Goal: Information Seeking & Learning: Compare options

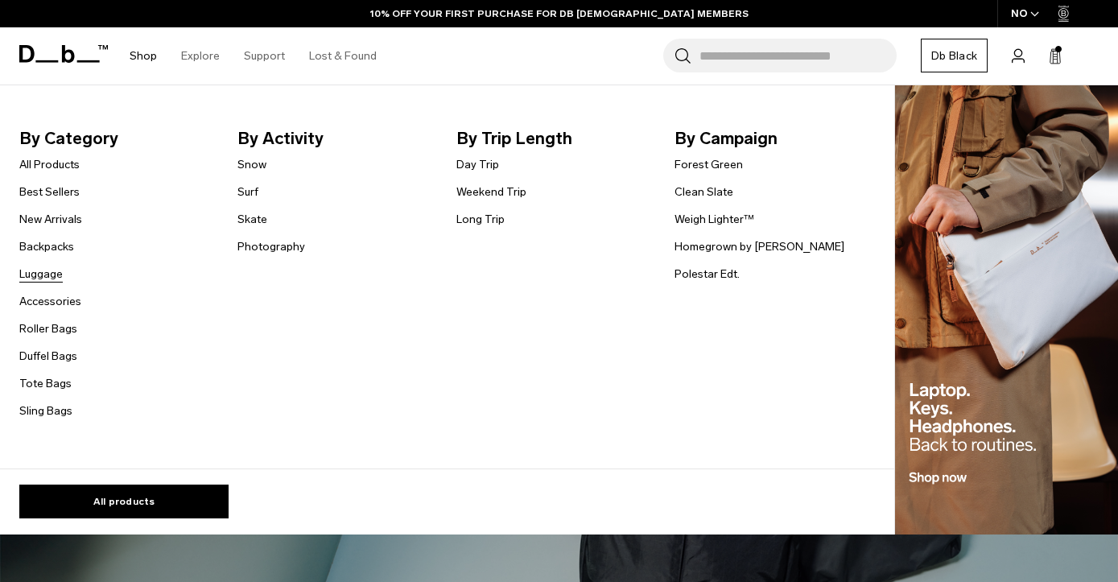
click at [46, 278] on link "Luggage" at bounding box center [40, 274] width 43 height 17
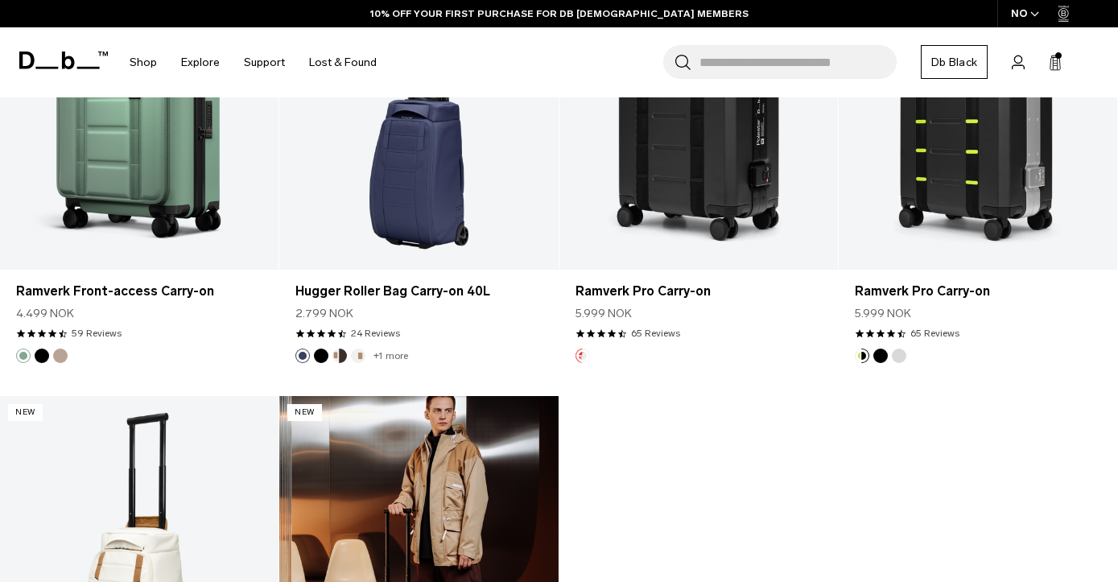
scroll to position [1228, 0]
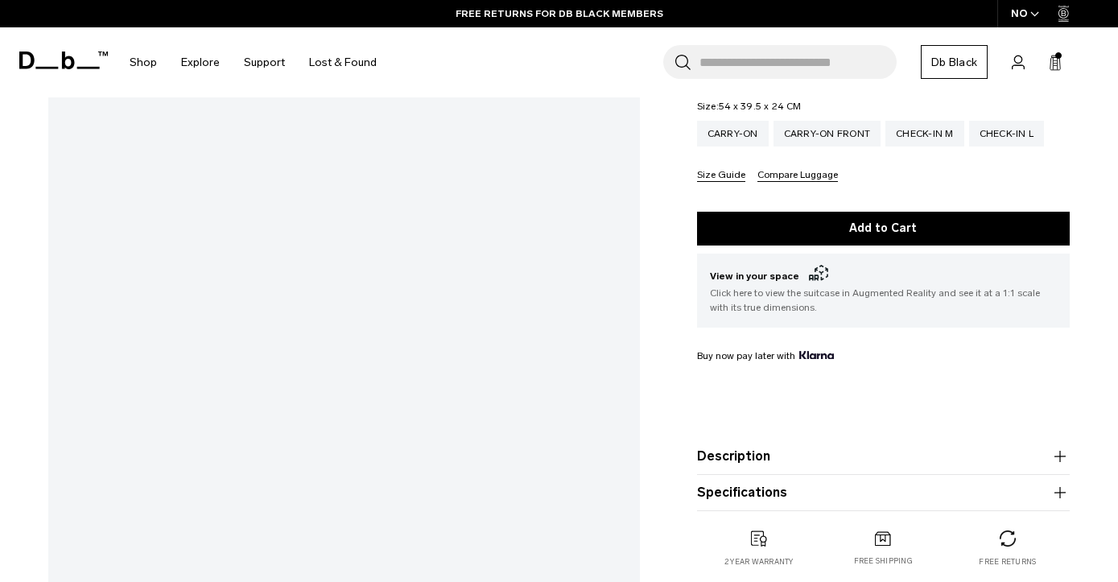
scroll to position [355, 0]
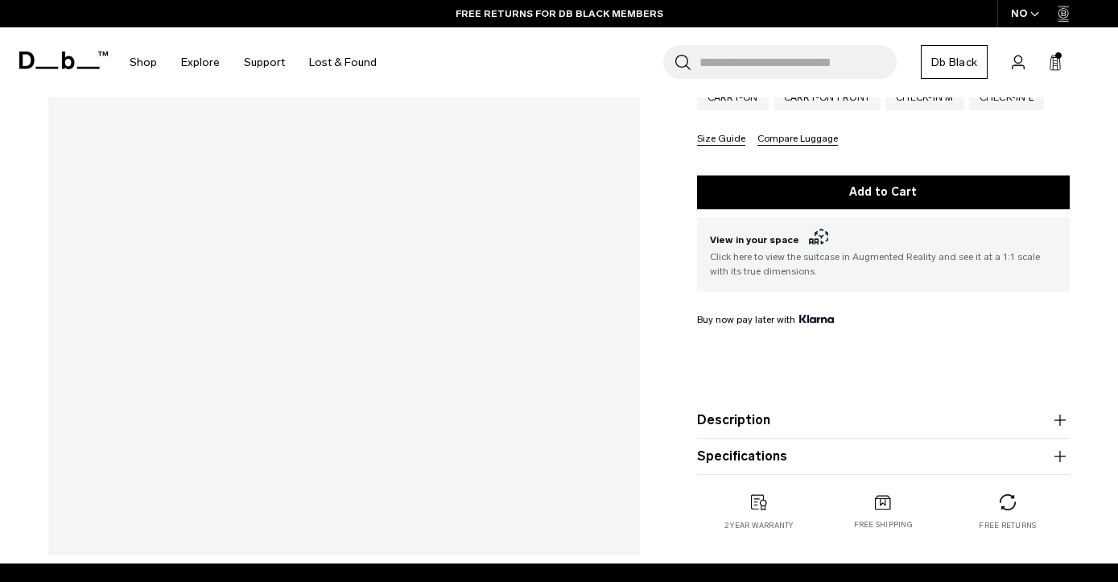
click at [774, 466] on button "Specifications" at bounding box center [883, 456] width 373 height 19
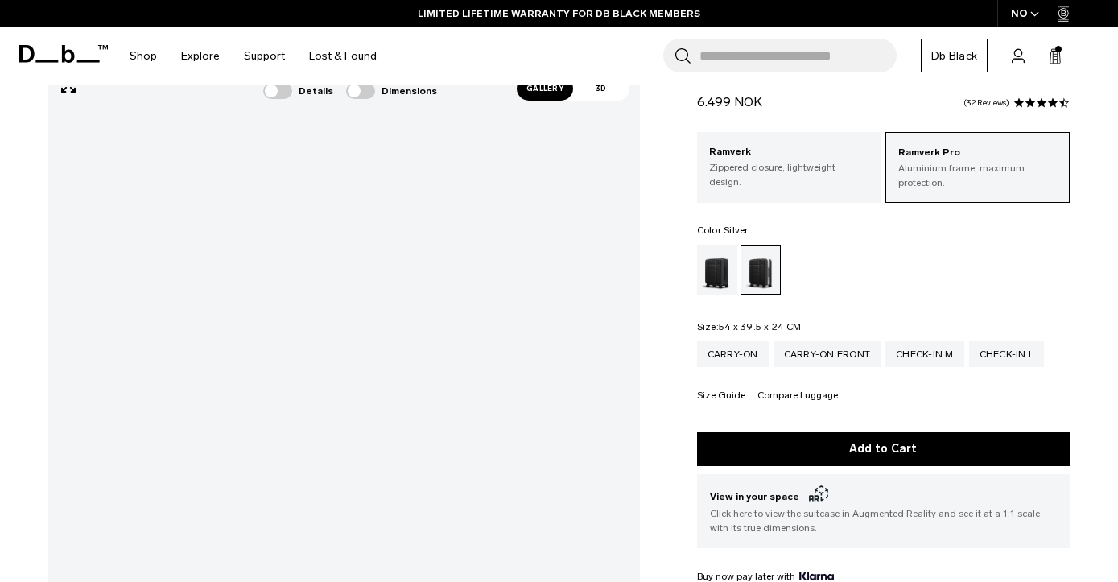
scroll to position [46, 0]
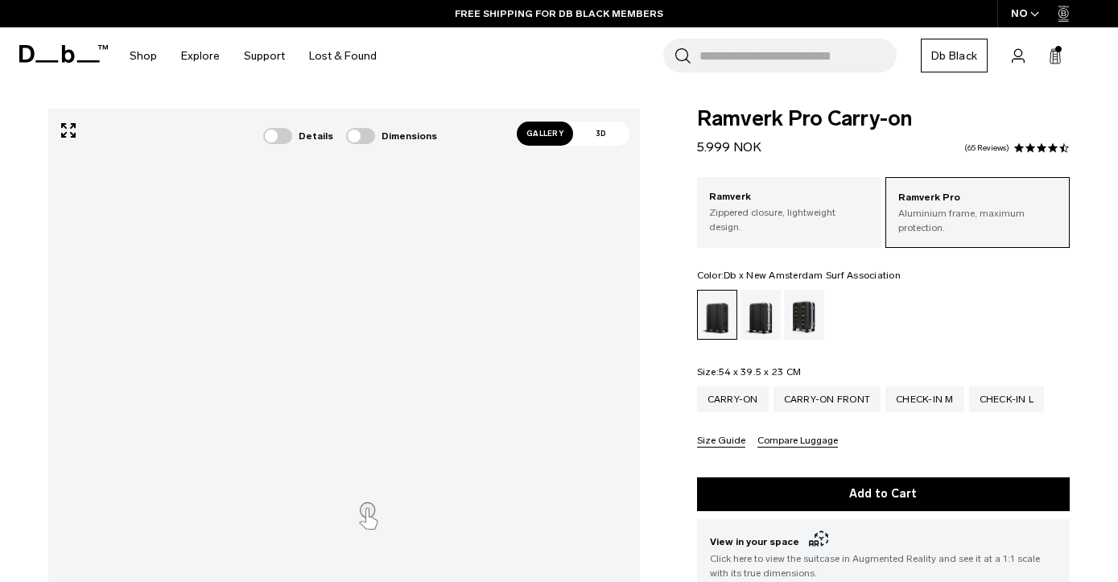
click at [805, 314] on div "Db x New Amsterdam Surf Association" at bounding box center [804, 315] width 41 height 50
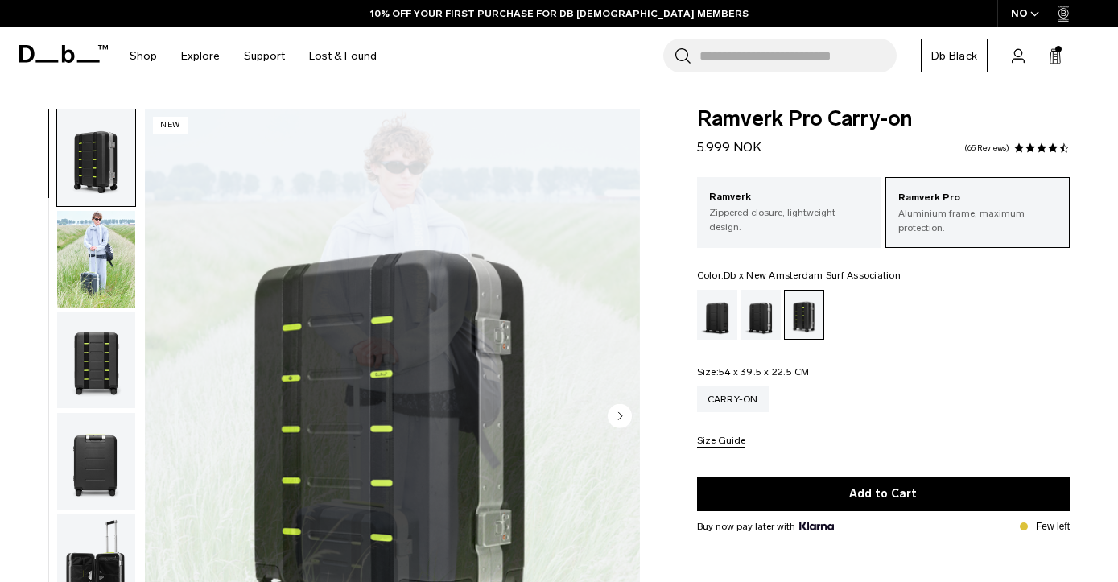
click at [460, 410] on img "1 / 7" at bounding box center [392, 418] width 495 height 618
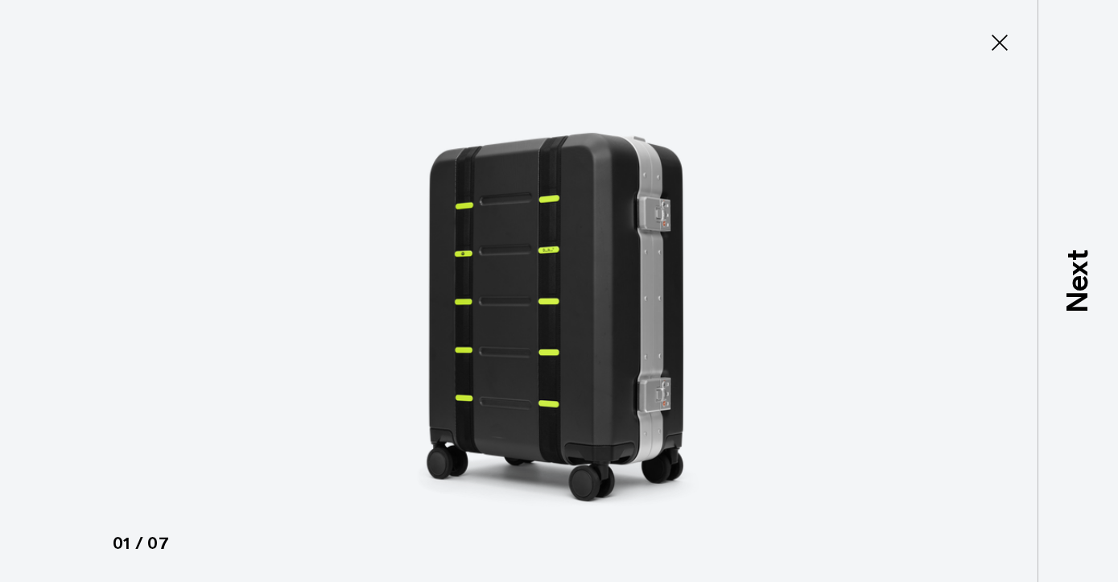
click at [993, 39] on icon at bounding box center [1000, 43] width 26 height 26
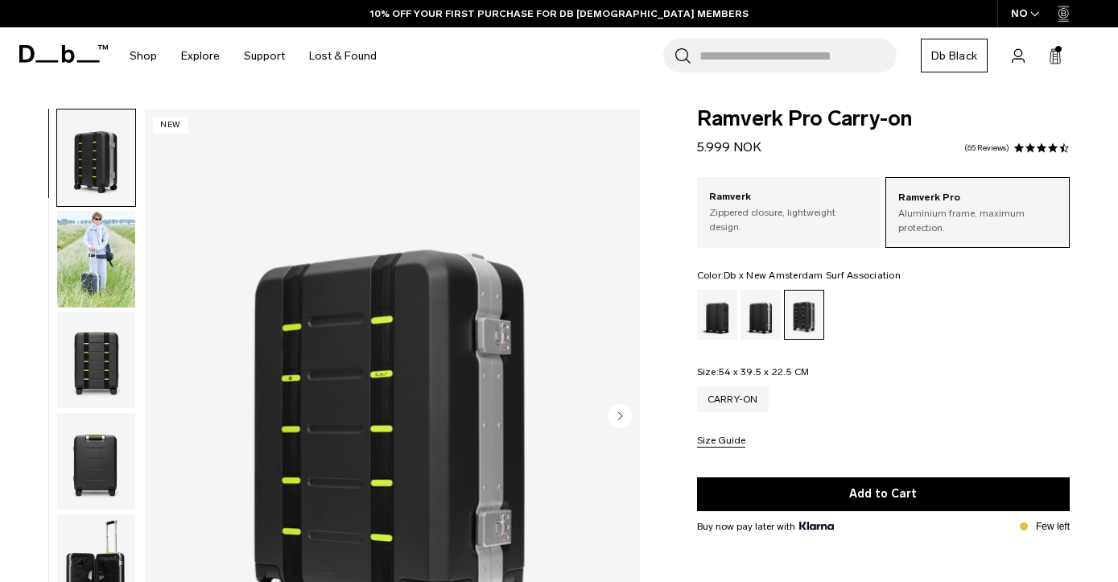
click at [624, 416] on circle "Next slide" at bounding box center [620, 416] width 24 height 24
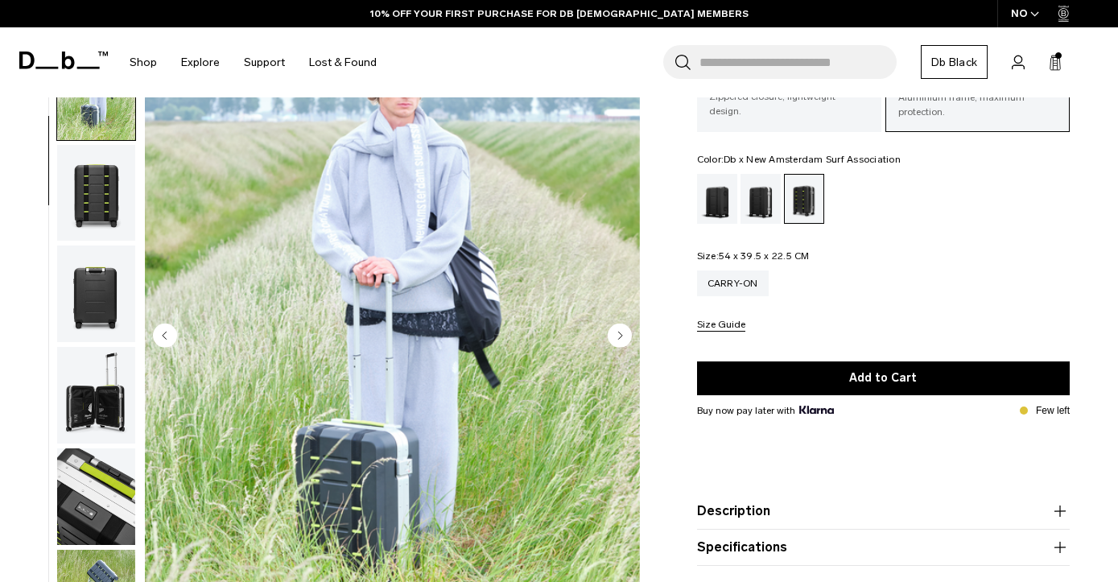
scroll to position [116, 0]
click at [615, 333] on circle "Next slide" at bounding box center [620, 335] width 24 height 24
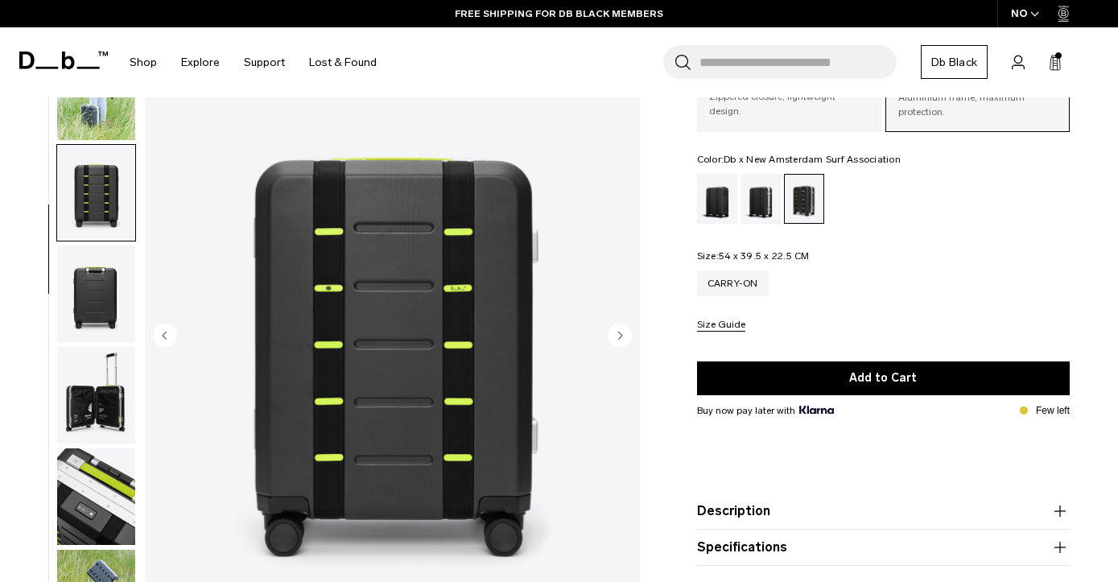
click at [615, 333] on circle "Next slide" at bounding box center [620, 335] width 24 height 24
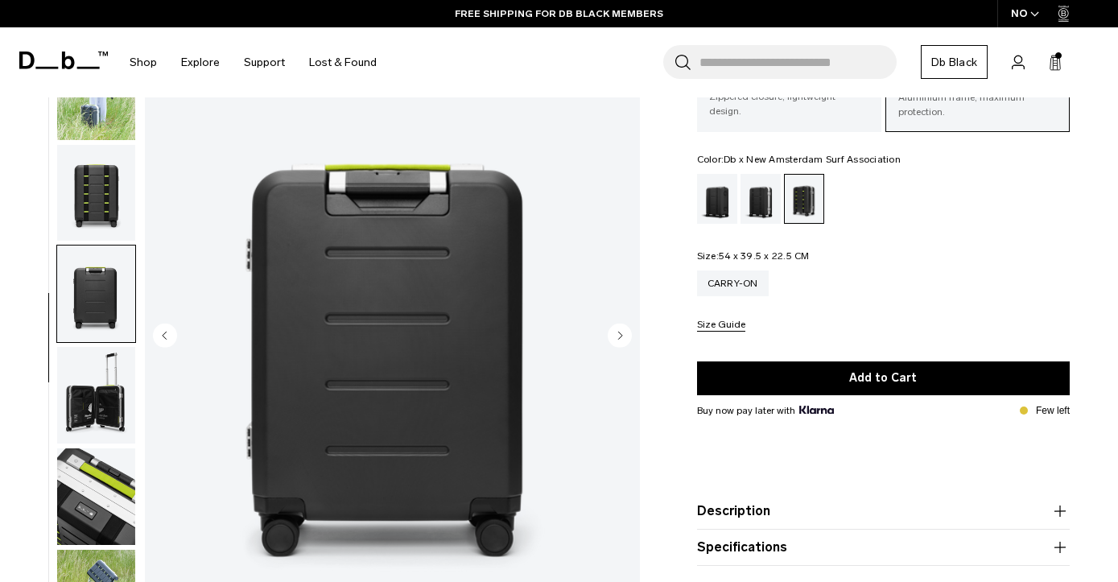
click at [615, 333] on circle "Next slide" at bounding box center [620, 335] width 24 height 24
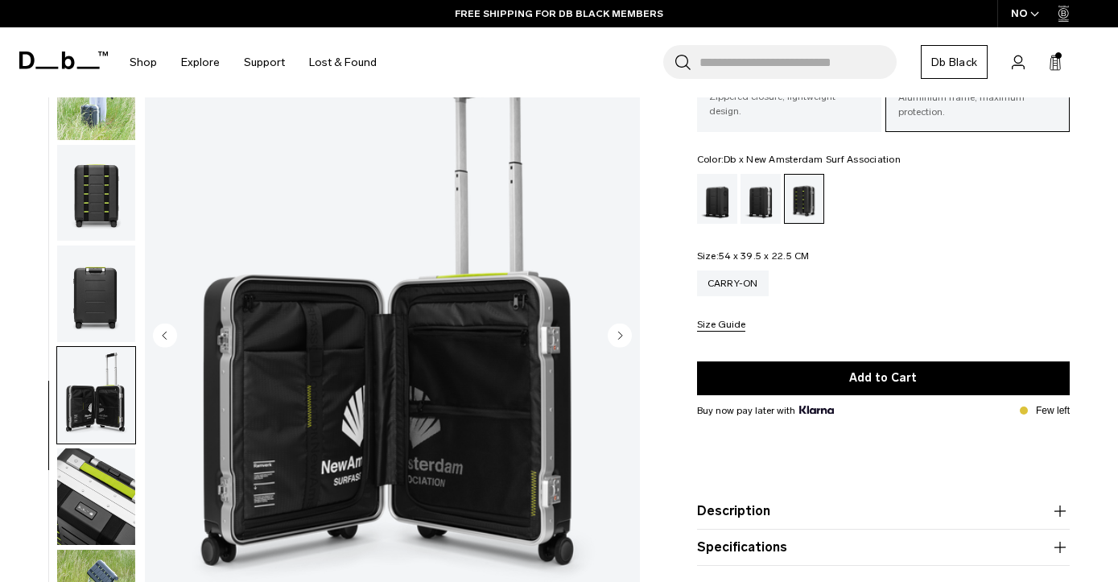
click at [615, 333] on circle "Next slide" at bounding box center [620, 335] width 24 height 24
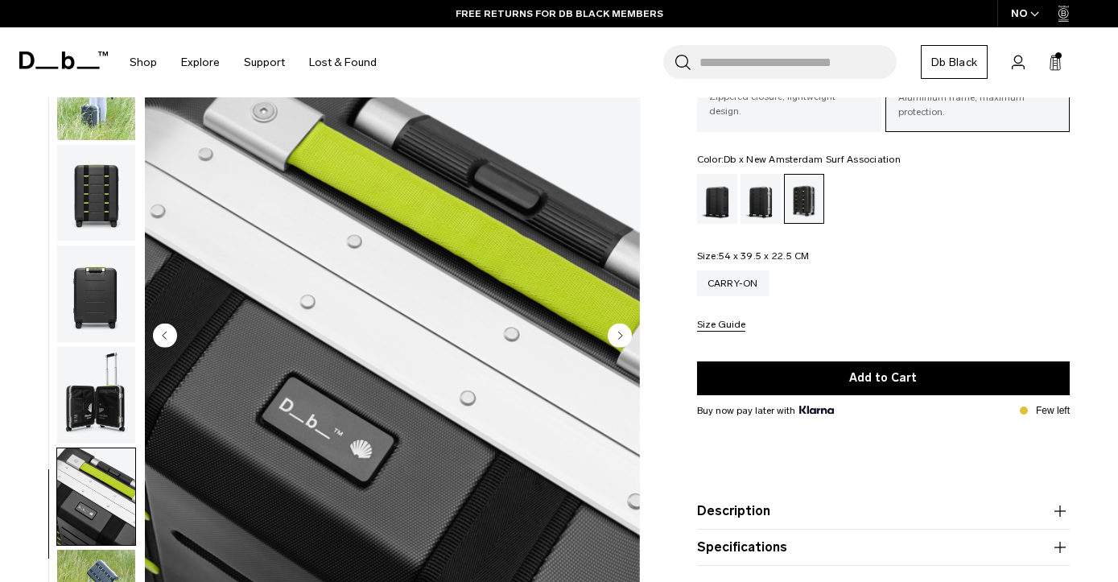
click at [615, 333] on circle "Next slide" at bounding box center [620, 335] width 24 height 24
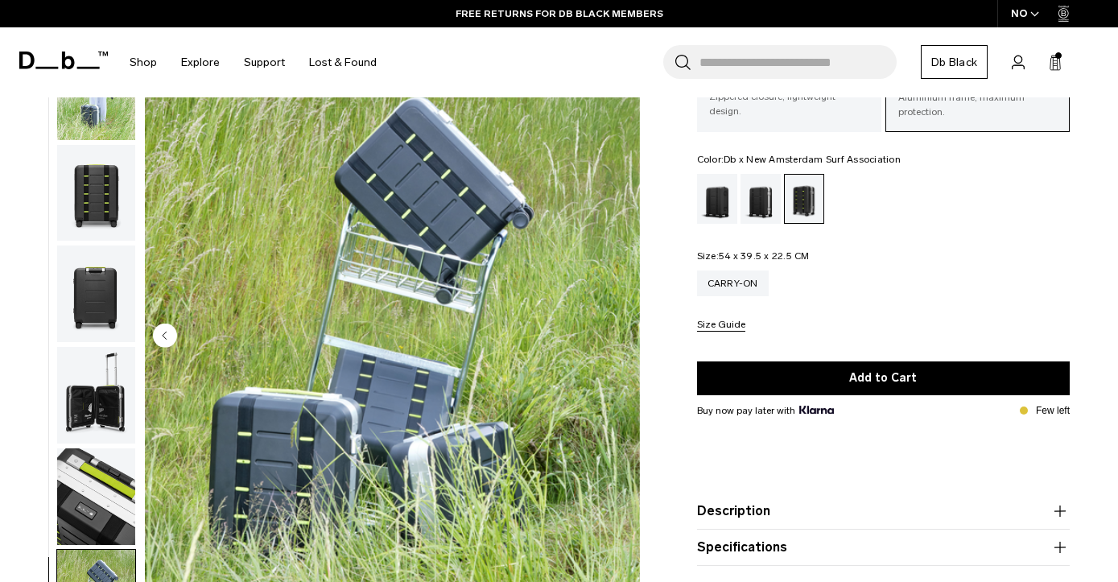
click at [615, 333] on img "7 / 7" at bounding box center [392, 337] width 495 height 618
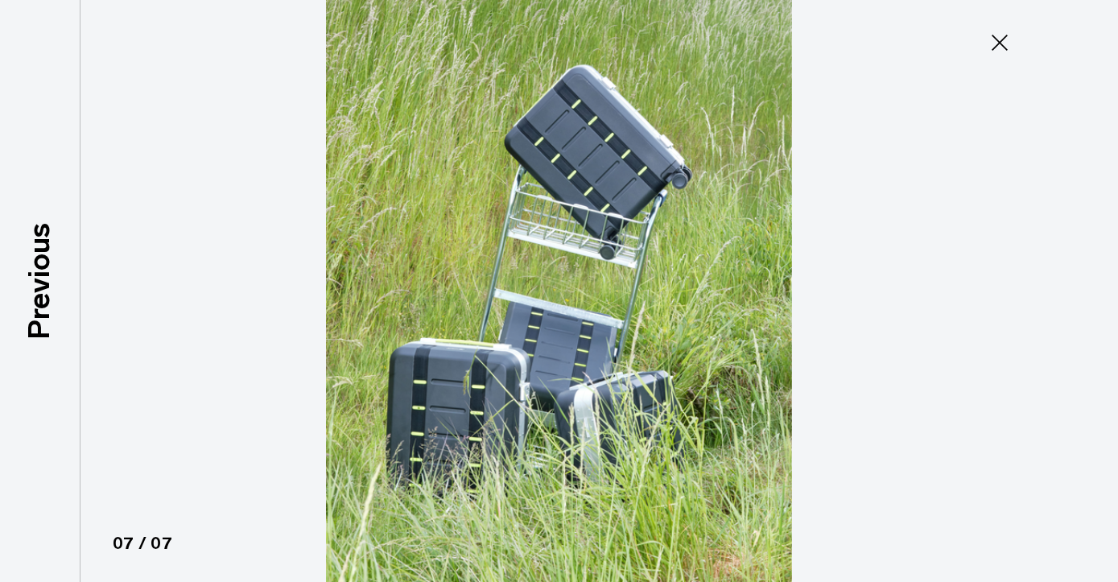
click at [1004, 40] on icon at bounding box center [1000, 43] width 26 height 26
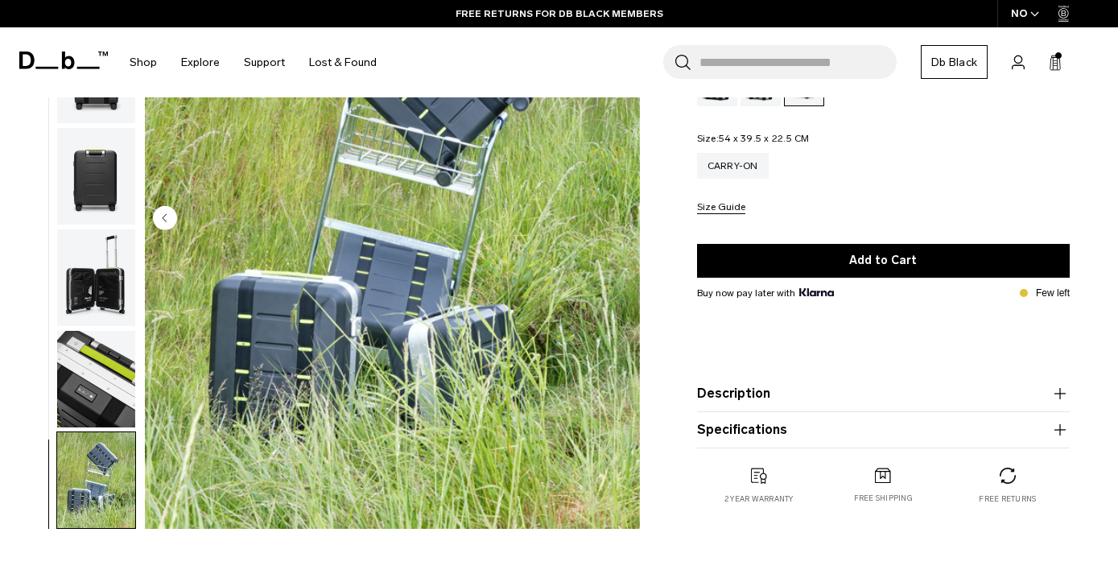
scroll to position [238, 0]
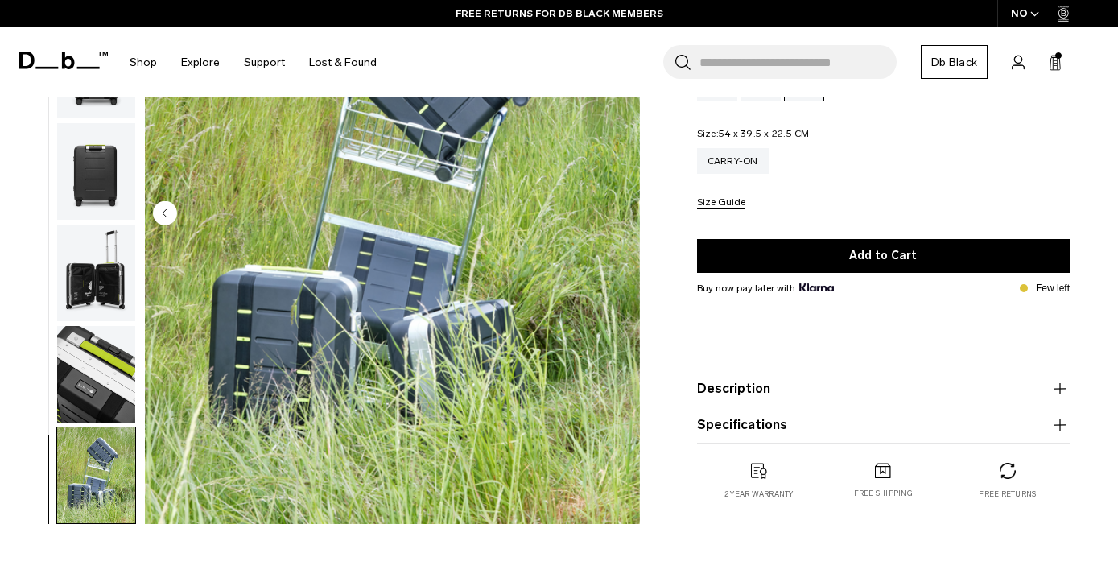
click at [877, 433] on button "Specifications" at bounding box center [883, 424] width 373 height 19
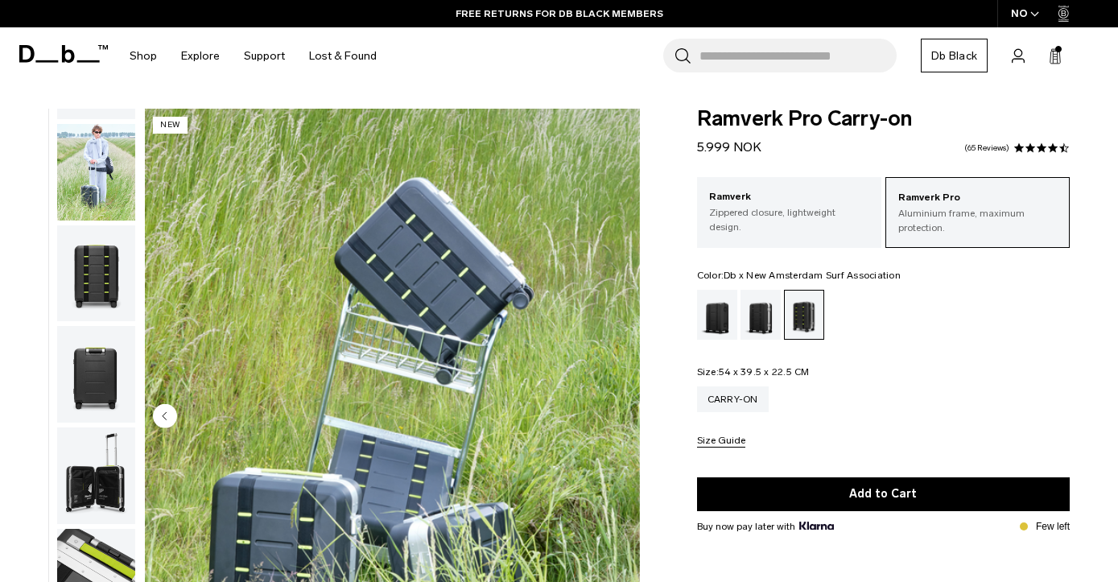
scroll to position [0, 0]
click at [97, 266] on img "button" at bounding box center [96, 273] width 78 height 97
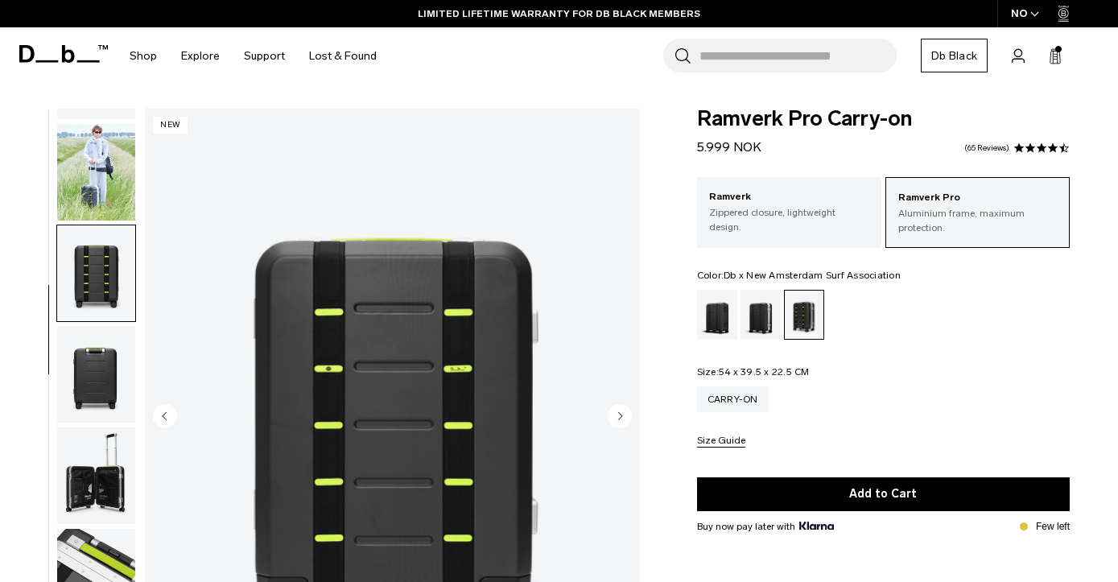
click at [109, 341] on img "button" at bounding box center [96, 374] width 78 height 97
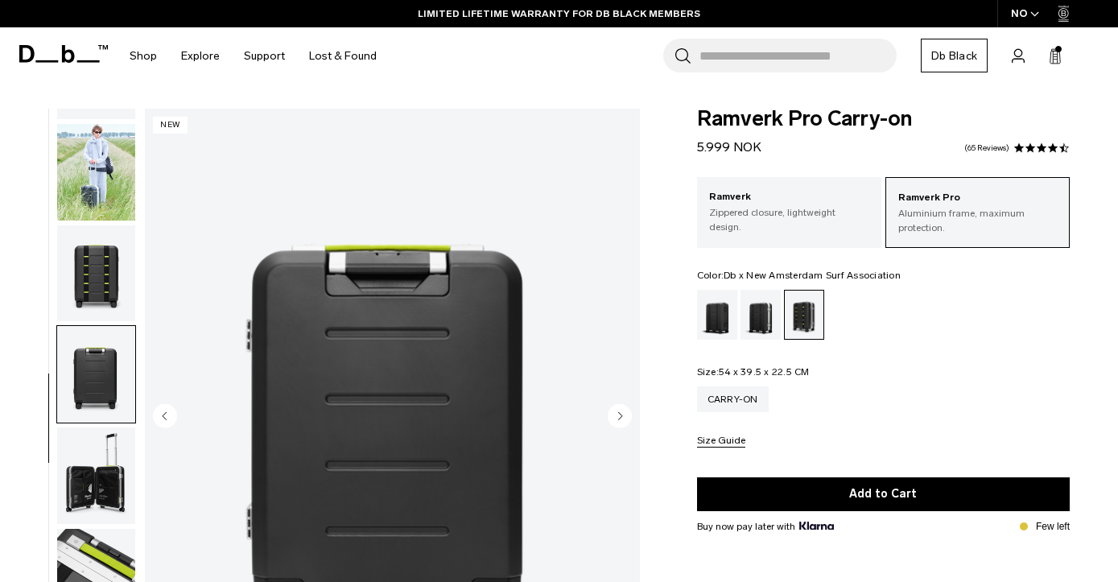
click at [103, 291] on img "button" at bounding box center [96, 273] width 78 height 97
